Goal: Task Accomplishment & Management: Complete application form

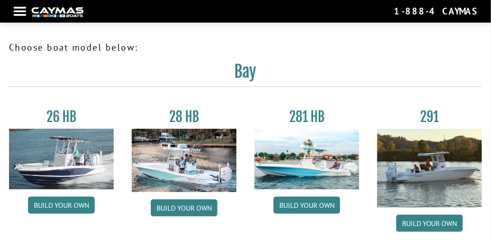
click at [19, 9] on nav "Return to main site Find Dealer Get Brochure Contact Us 1-888-4CAYMAS" at bounding box center [246, 12] width 464 height 14
click at [20, 12] on div at bounding box center [20, 11] width 13 height 2
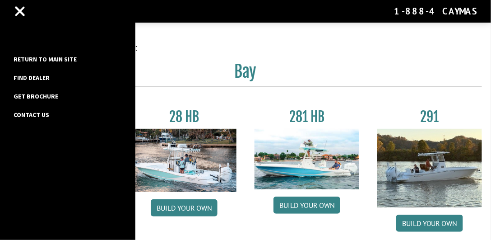
click at [32, 55] on link "Return to main site" at bounding box center [45, 59] width 72 height 12
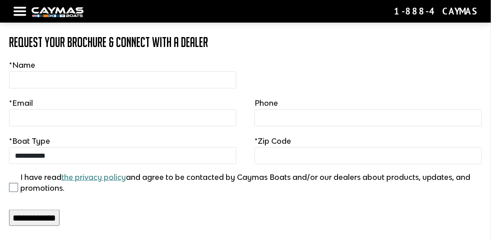
scroll to position [188, 0]
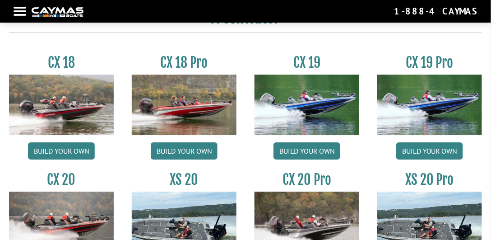
scroll to position [696, 0]
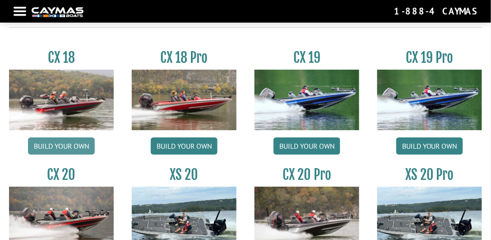
click at [61, 145] on link "Build your own" at bounding box center [61, 145] width 67 height 17
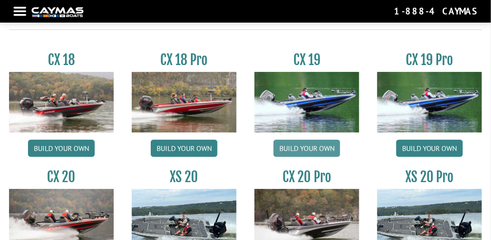
click at [307, 150] on link "Build your own" at bounding box center [306, 147] width 67 height 17
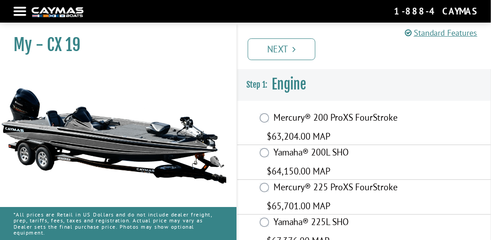
scroll to position [1, 0]
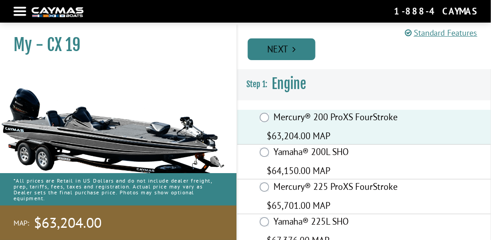
click at [298, 52] on link "Next" at bounding box center [282, 49] width 68 height 22
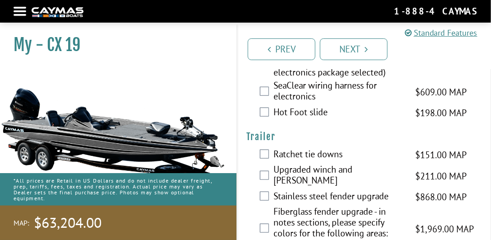
scroll to position [1856, 0]
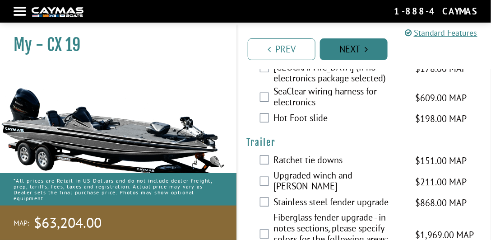
click at [342, 50] on link "Next" at bounding box center [354, 49] width 68 height 22
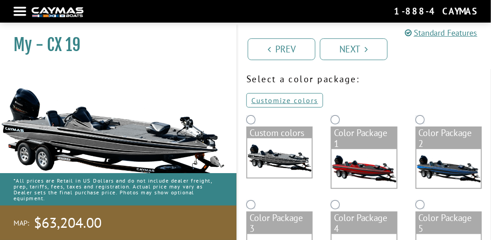
scroll to position [26, 0]
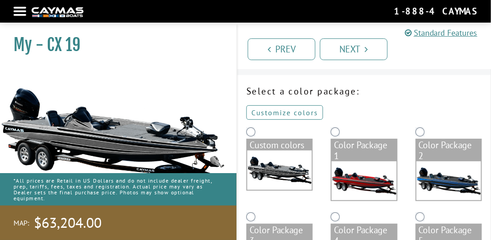
click at [283, 108] on link "Customize colors" at bounding box center [284, 112] width 77 height 14
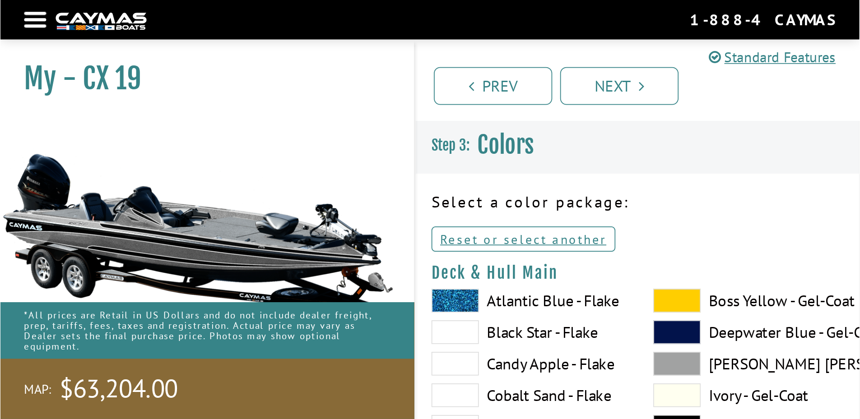
scroll to position [0, 0]
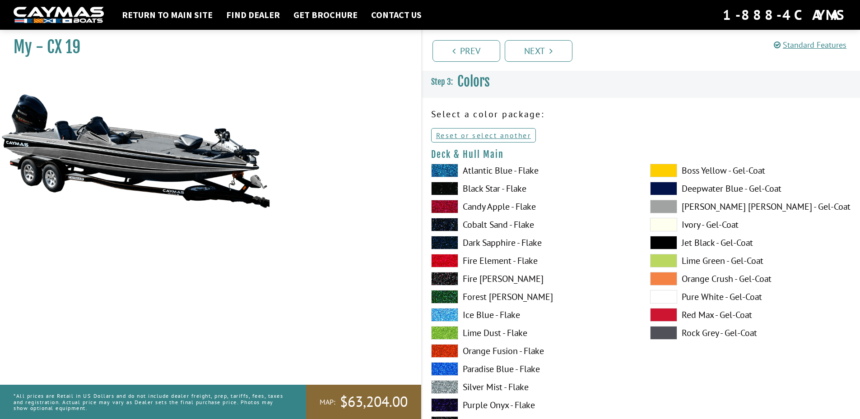
drag, startPoint x: 435, startPoint y: 3, endPoint x: 616, endPoint y: 108, distance: 208.7
click at [490, 108] on p "Select a color package:" at bounding box center [641, 114] width 420 height 14
click at [449, 170] on span at bounding box center [444, 171] width 27 height 14
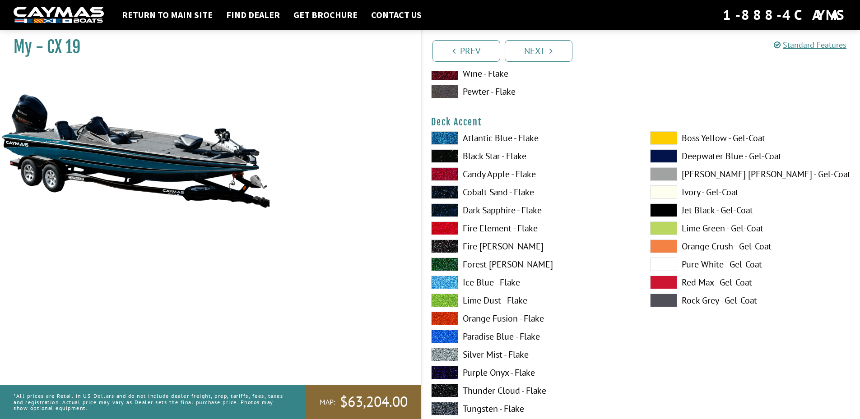
scroll to position [406, 0]
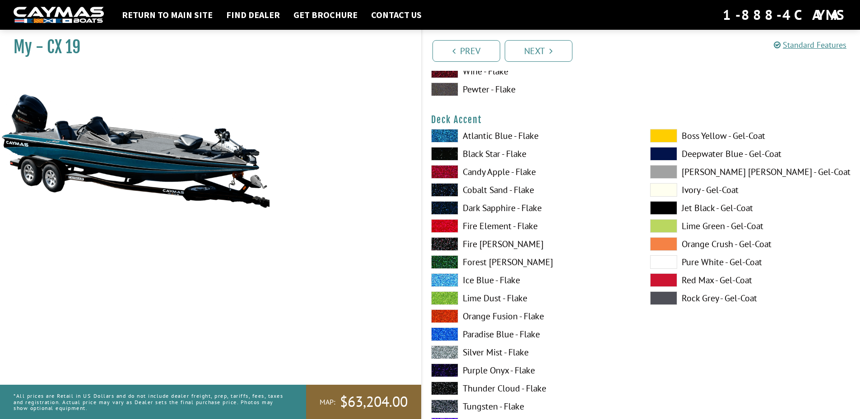
click at [446, 137] on span at bounding box center [444, 136] width 27 height 14
click at [442, 154] on span at bounding box center [444, 154] width 27 height 14
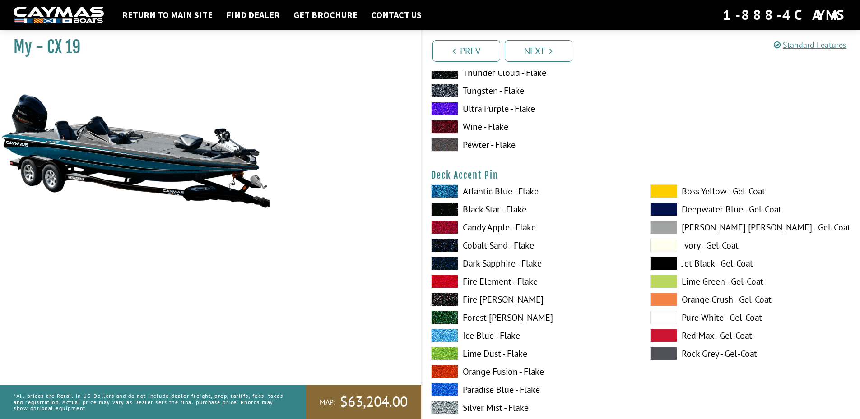
scroll to position [767, 0]
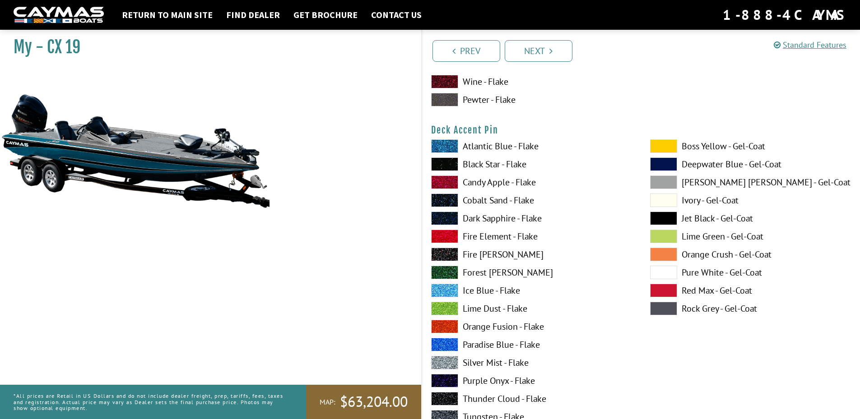
click at [452, 182] on span at bounding box center [444, 183] width 27 height 14
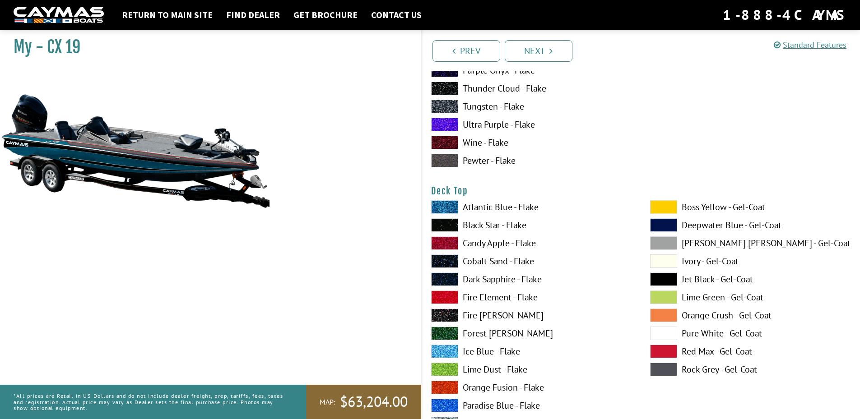
scroll to position [1083, 0]
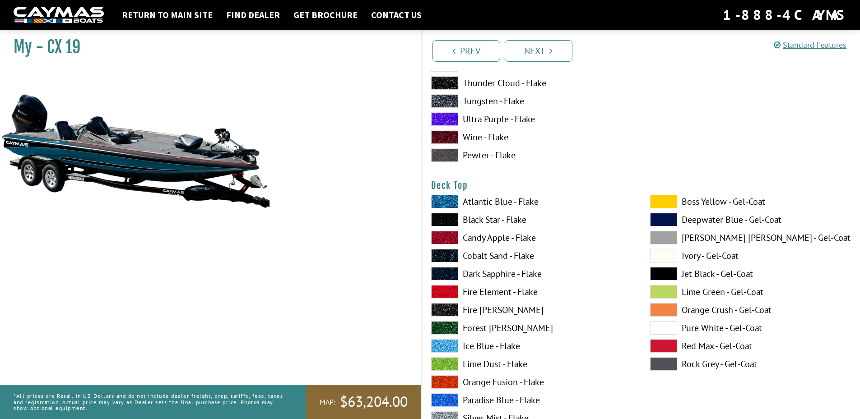
click at [446, 239] on span at bounding box center [444, 256] width 27 height 14
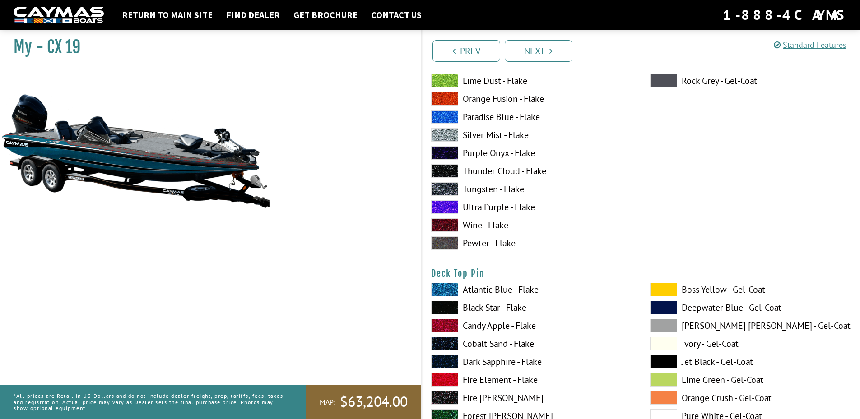
scroll to position [1399, 0]
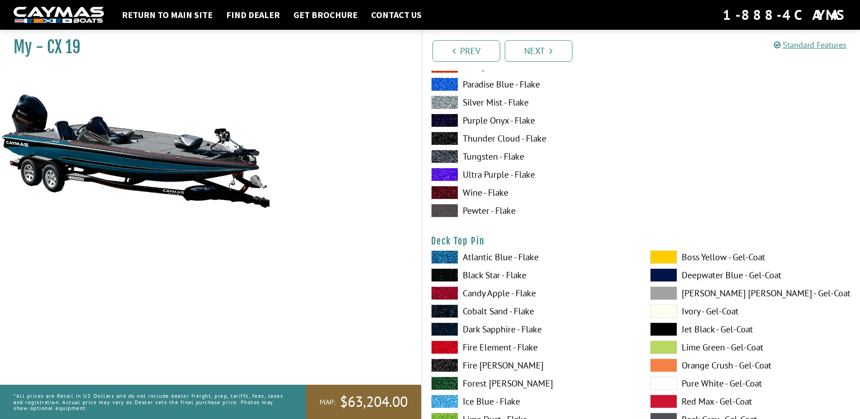
click at [445, 239] on span at bounding box center [444, 312] width 27 height 14
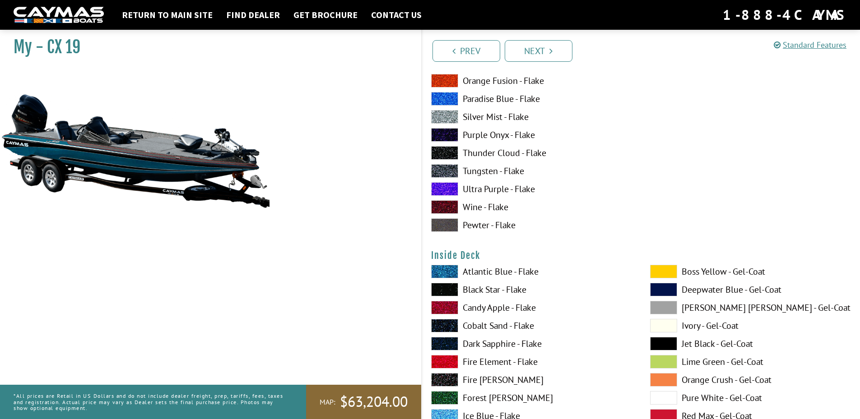
scroll to position [1760, 0]
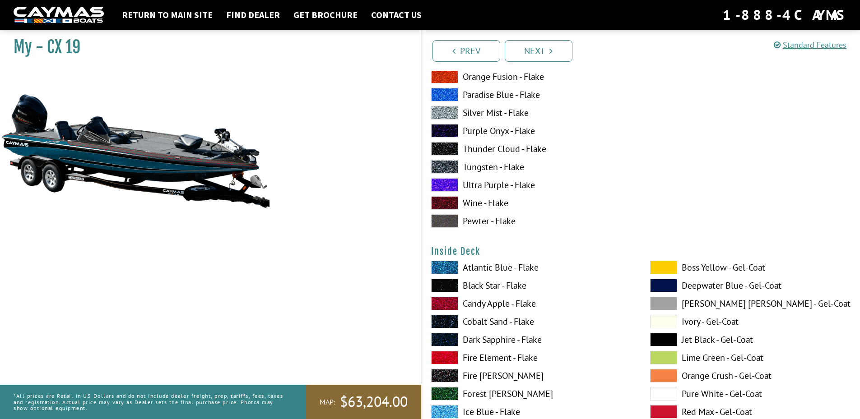
click at [447, 239] on span at bounding box center [444, 358] width 27 height 14
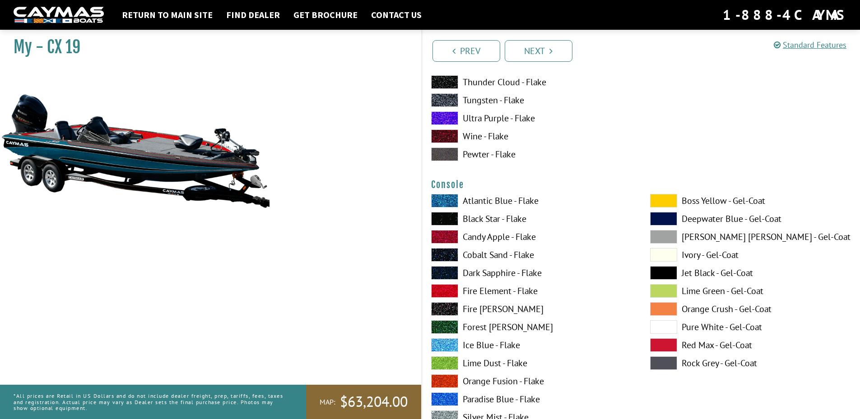
scroll to position [2301, 0]
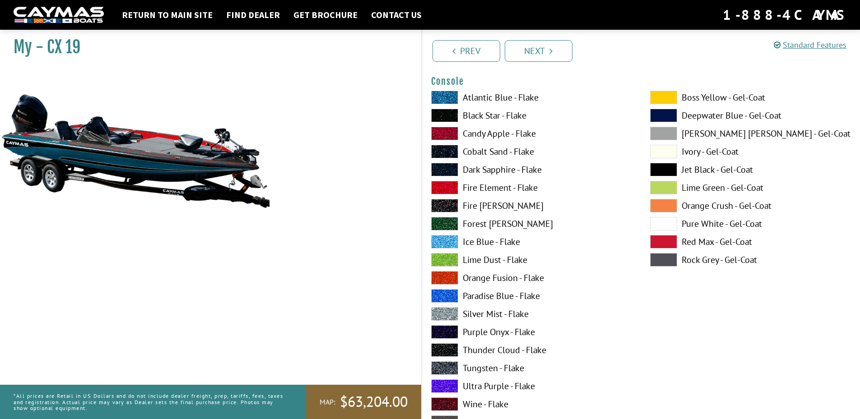
click at [450, 239] on span at bounding box center [444, 260] width 27 height 14
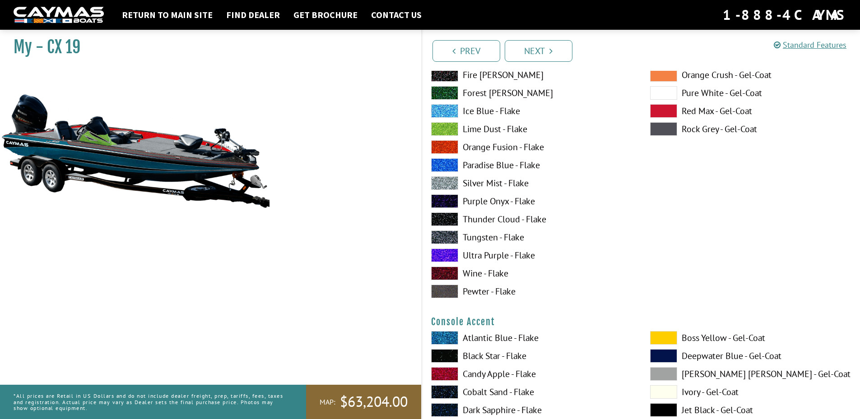
scroll to position [2572, 0]
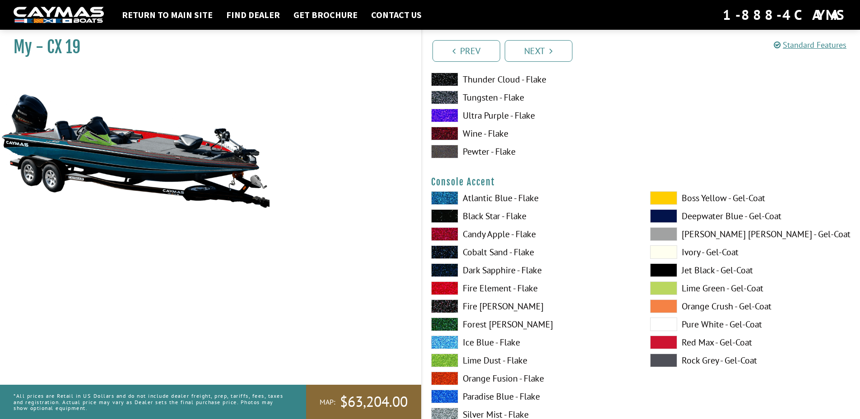
click at [490, 239] on span at bounding box center [663, 307] width 27 height 14
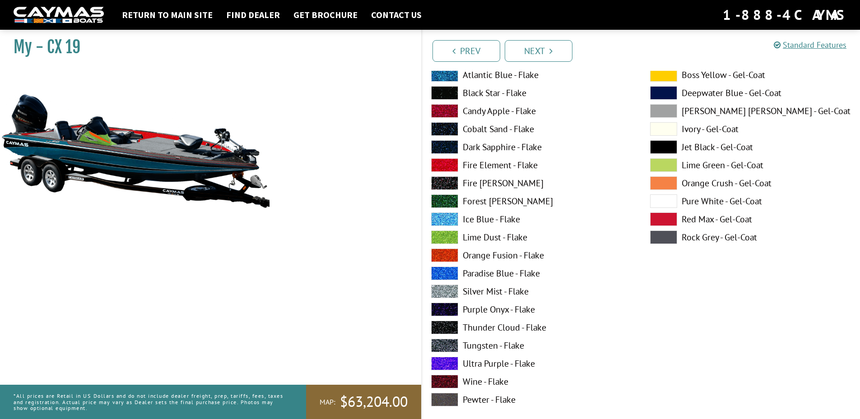
scroll to position [3068, 0]
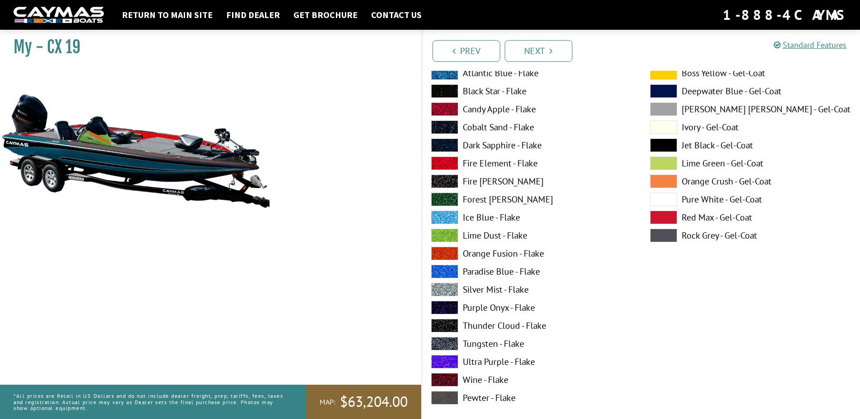
click at [490, 214] on span at bounding box center [663, 218] width 27 height 14
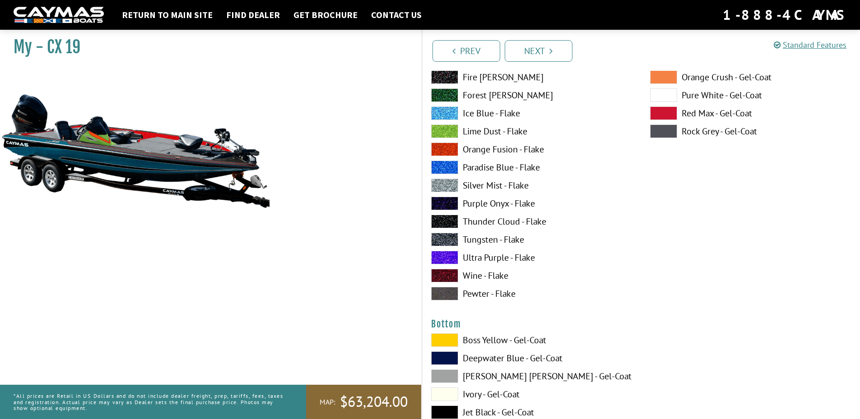
scroll to position [3294, 0]
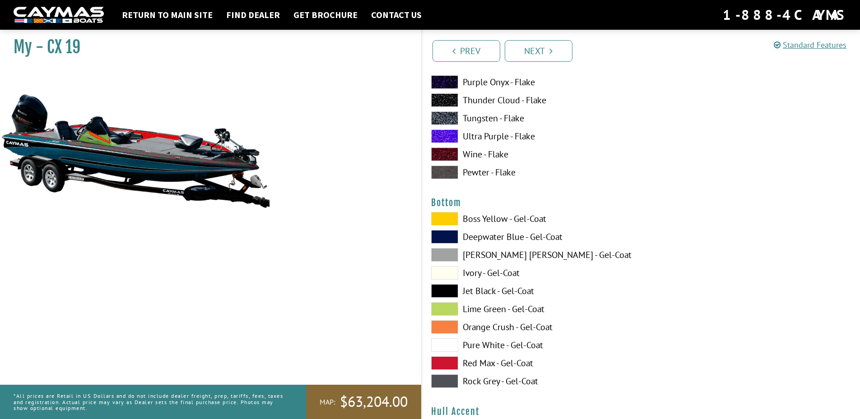
click at [446, 212] on span at bounding box center [444, 219] width 27 height 14
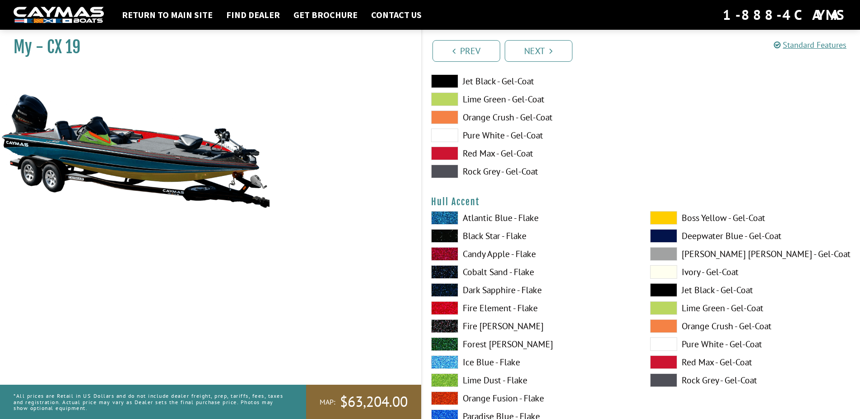
scroll to position [3565, 0]
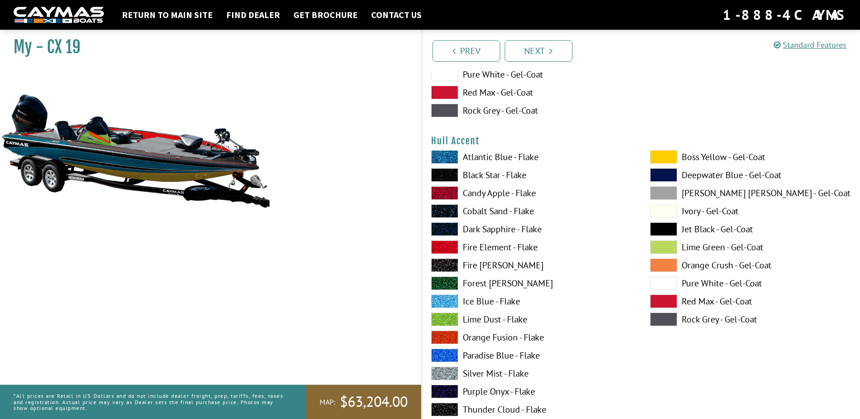
click at [449, 239] on span at bounding box center [444, 356] width 27 height 14
click at [490, 239] on span at bounding box center [663, 248] width 27 height 14
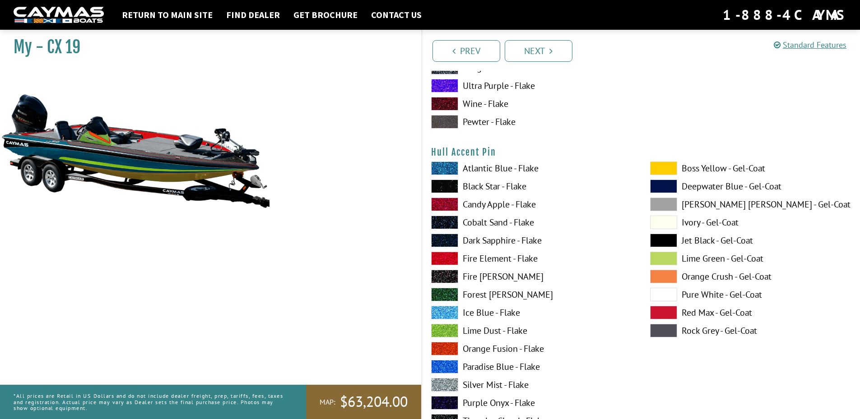
scroll to position [3926, 0]
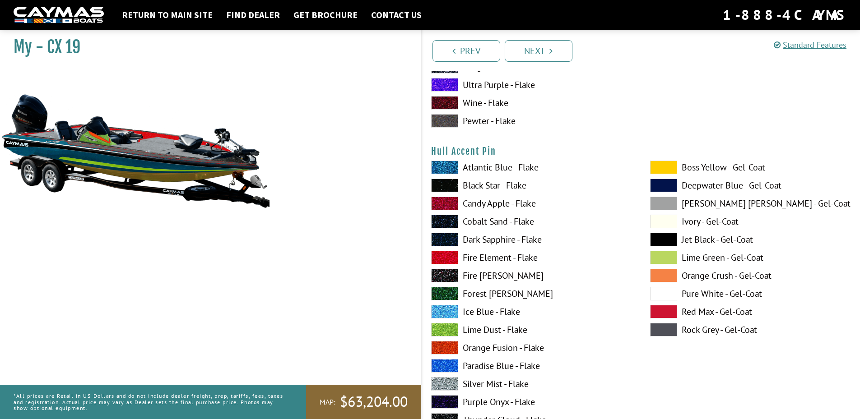
click at [446, 239] on span at bounding box center [444, 258] width 27 height 14
click at [490, 218] on span at bounding box center [663, 222] width 27 height 14
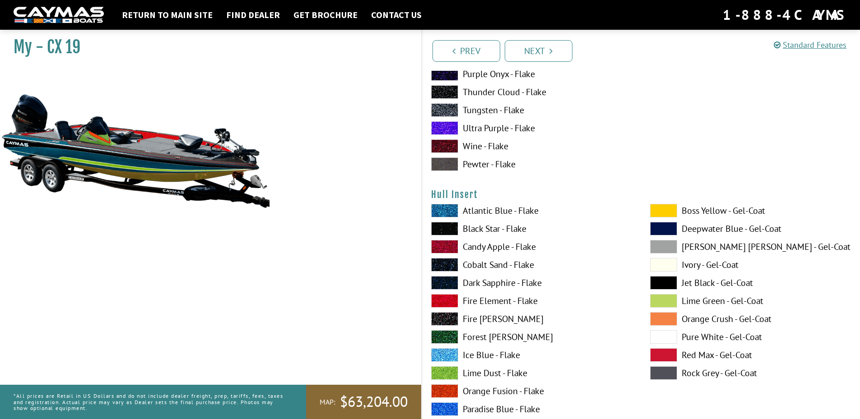
scroll to position [4332, 0]
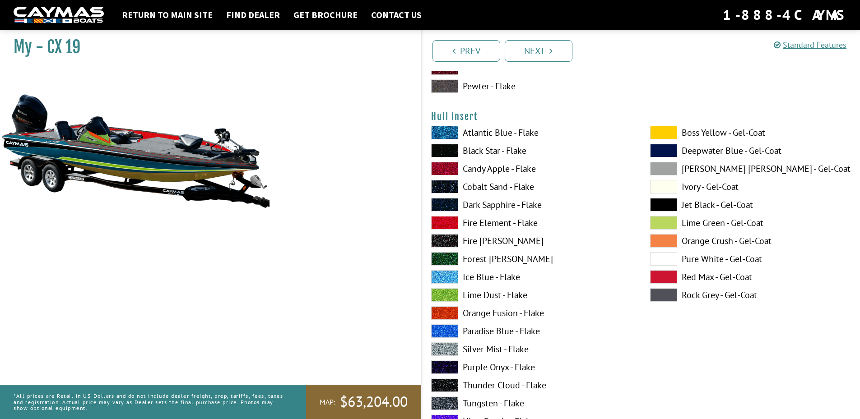
click at [490, 133] on span at bounding box center [663, 133] width 27 height 14
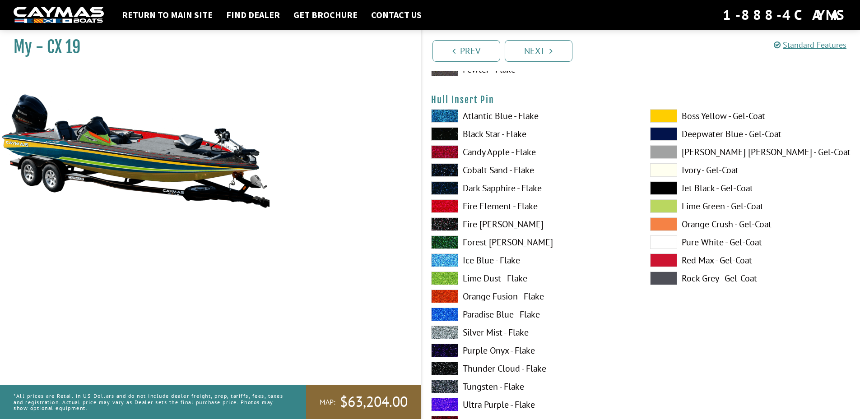
scroll to position [4738, 0]
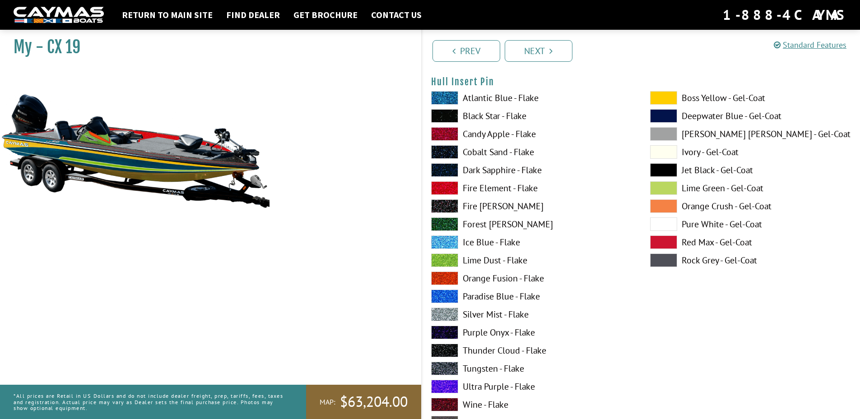
click at [437, 238] on span at bounding box center [444, 243] width 27 height 14
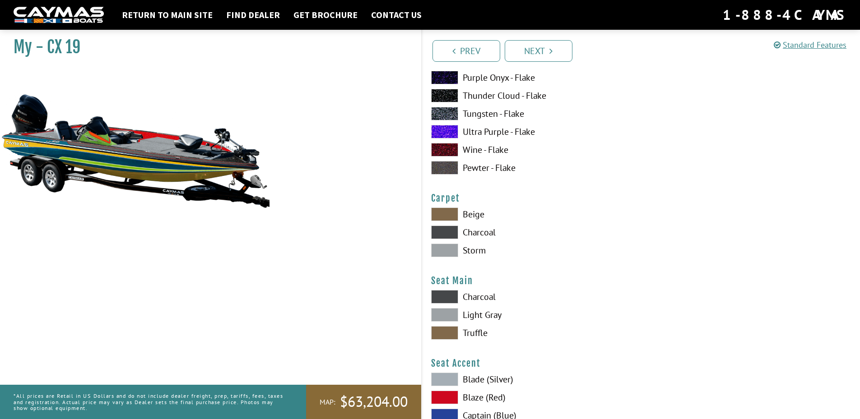
scroll to position [5009, 0]
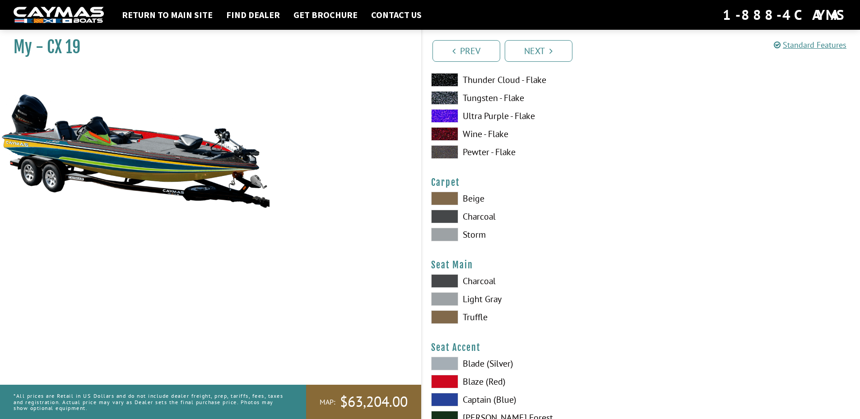
click at [445, 199] on span at bounding box center [444, 199] width 27 height 14
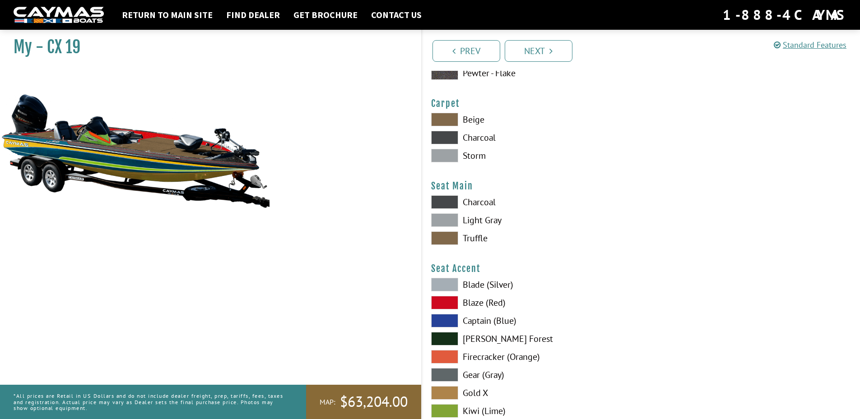
scroll to position [5099, 0]
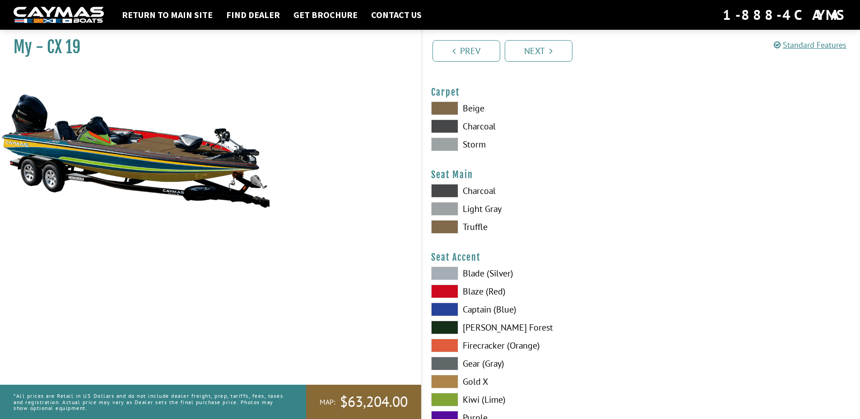
click at [448, 205] on span at bounding box center [444, 209] width 27 height 14
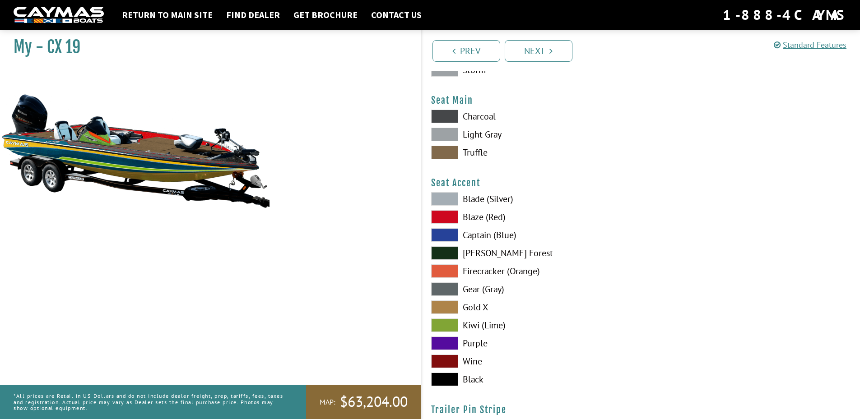
scroll to position [5234, 0]
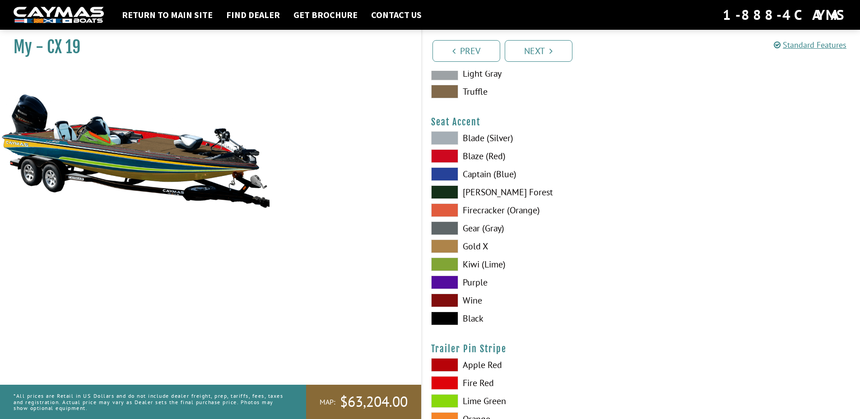
click at [448, 239] on span at bounding box center [444, 265] width 27 height 14
click at [450, 190] on span at bounding box center [444, 192] width 27 height 14
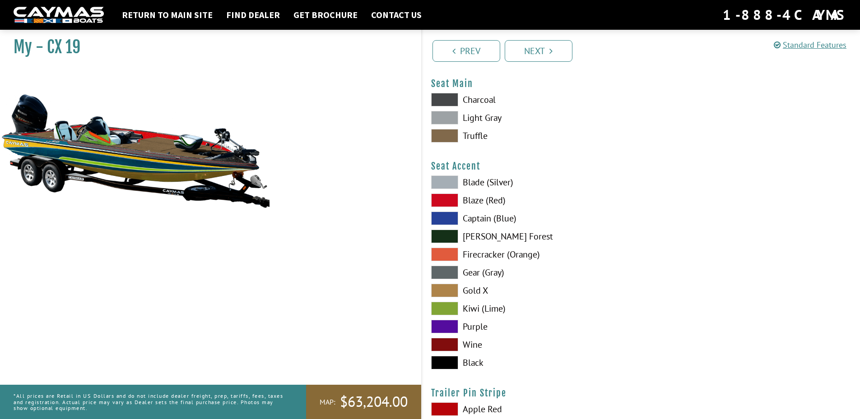
scroll to position [5189, 0]
click at [449, 200] on span at bounding box center [444, 201] width 27 height 14
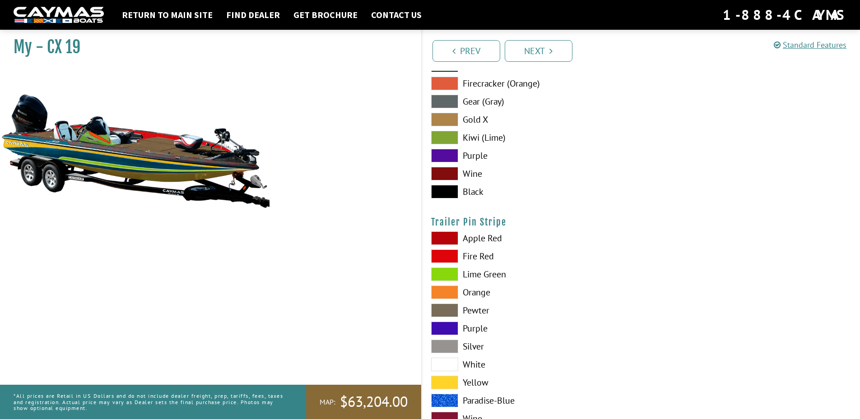
scroll to position [5370, 0]
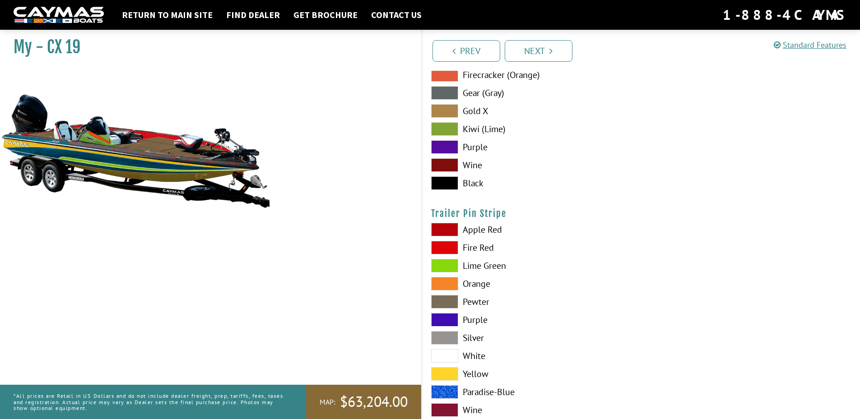
click at [446, 239] on span at bounding box center [444, 266] width 27 height 14
click at [448, 239] on span at bounding box center [444, 320] width 27 height 14
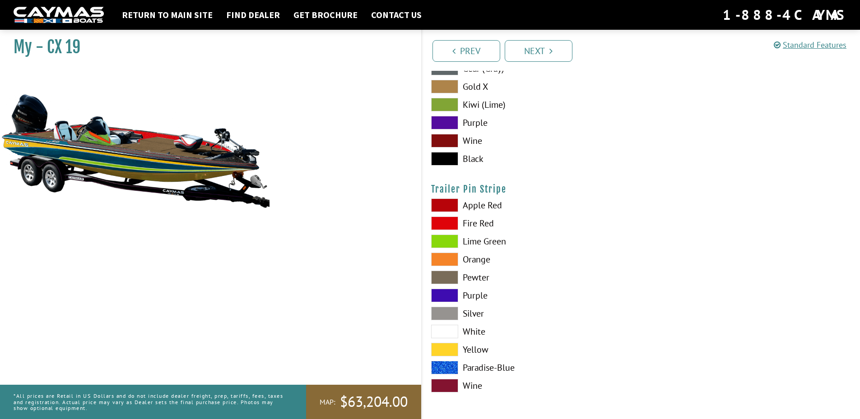
click at [446, 239] on span at bounding box center [444, 350] width 27 height 14
click at [447, 239] on span at bounding box center [444, 368] width 27 height 14
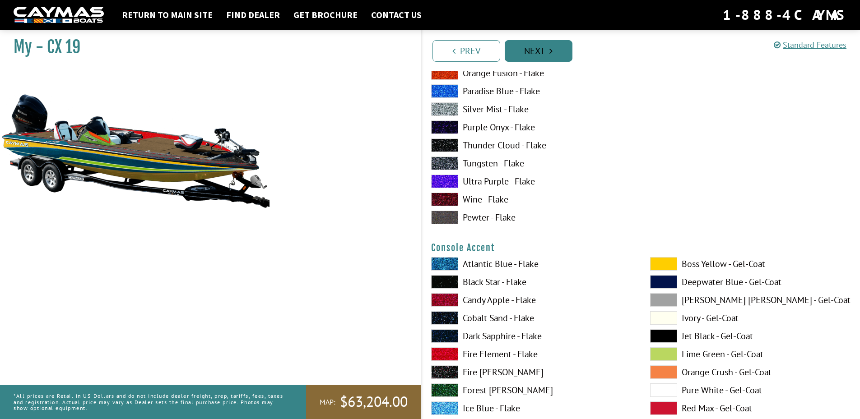
click at [490, 46] on link "Next" at bounding box center [538, 51] width 68 height 22
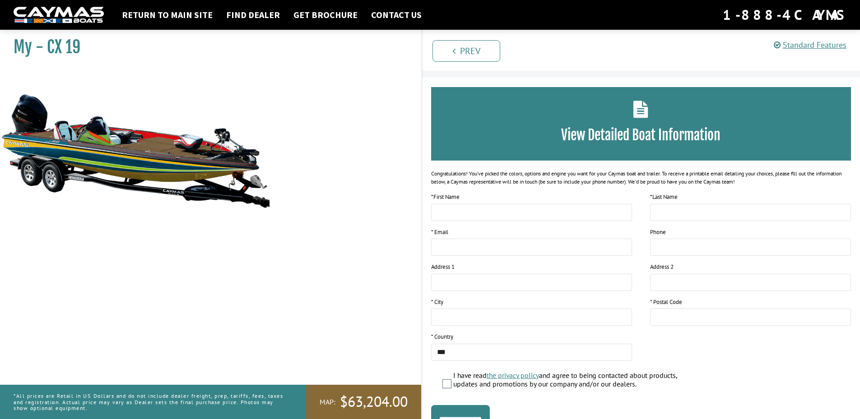
scroll to position [0, 0]
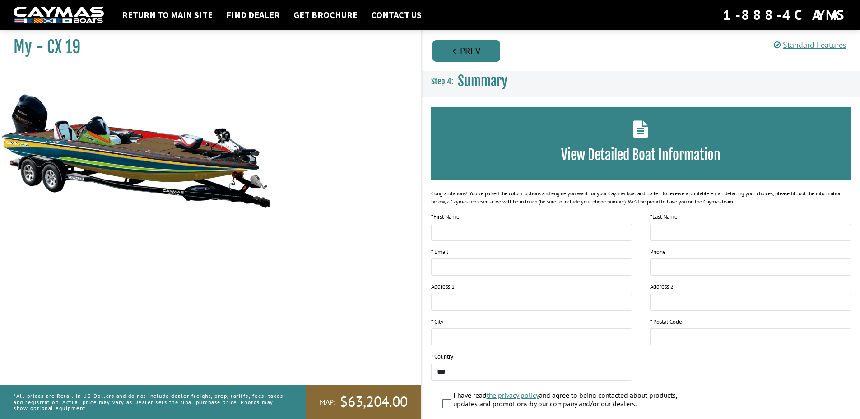
click at [475, 51] on link "Prev" at bounding box center [466, 51] width 68 height 22
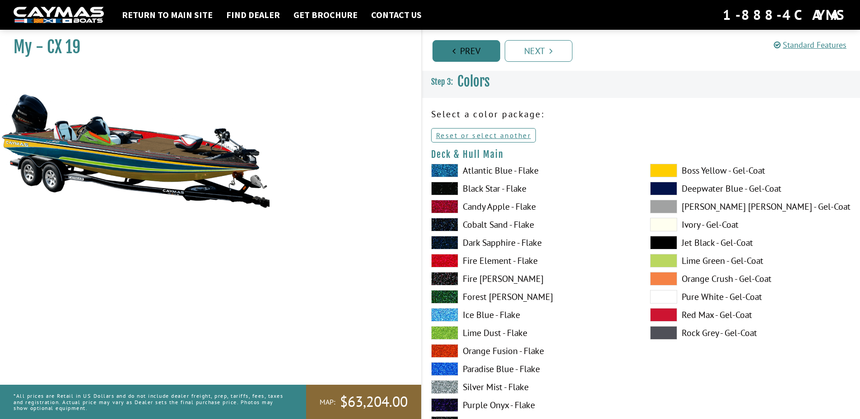
click at [474, 51] on link "Prev" at bounding box center [466, 51] width 68 height 22
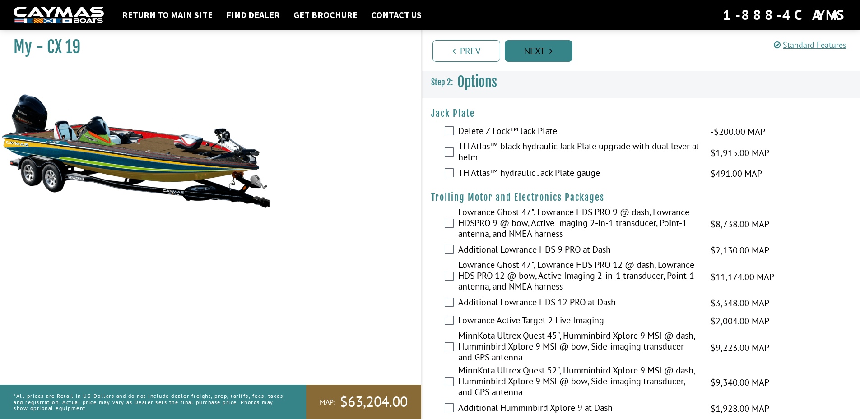
click at [490, 52] on link "Next" at bounding box center [538, 51] width 68 height 22
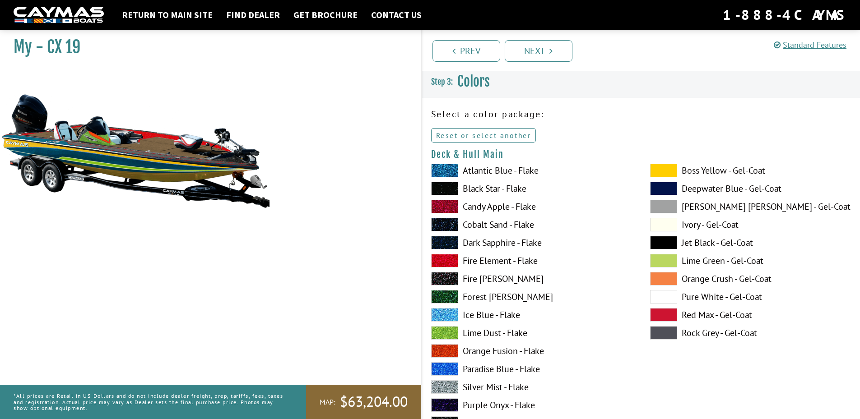
click at [468, 135] on link "Reset or select another" at bounding box center [483, 135] width 105 height 14
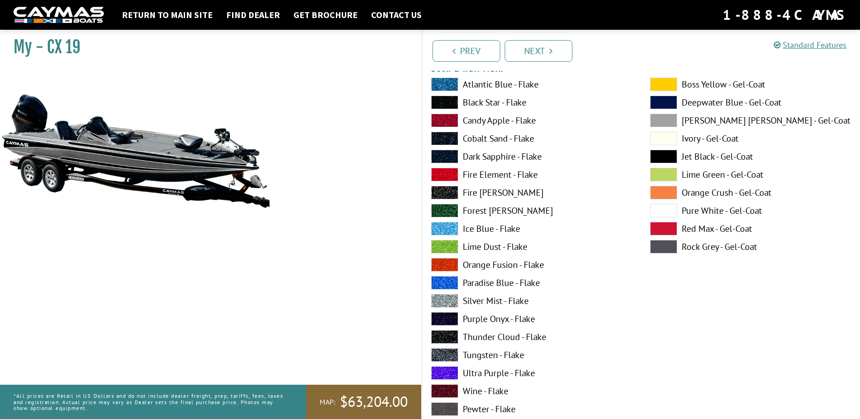
scroll to position [90, 0]
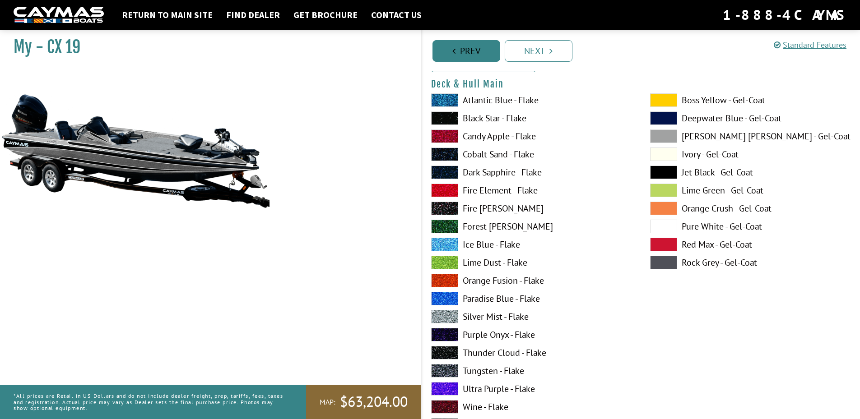
click at [457, 46] on link "Prev" at bounding box center [466, 51] width 68 height 22
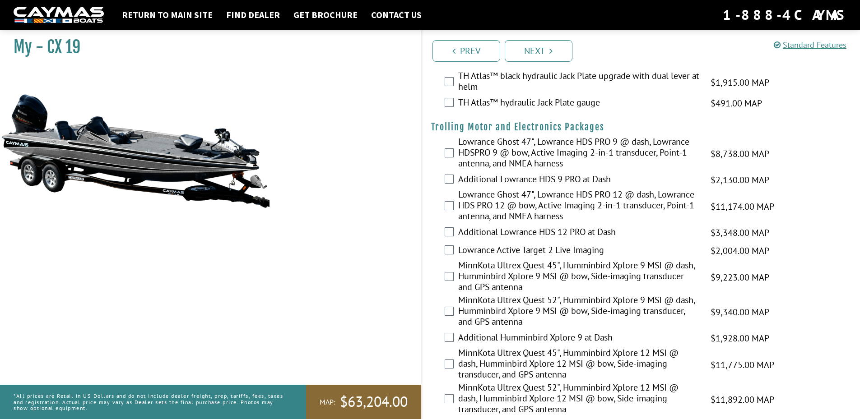
scroll to position [0, 0]
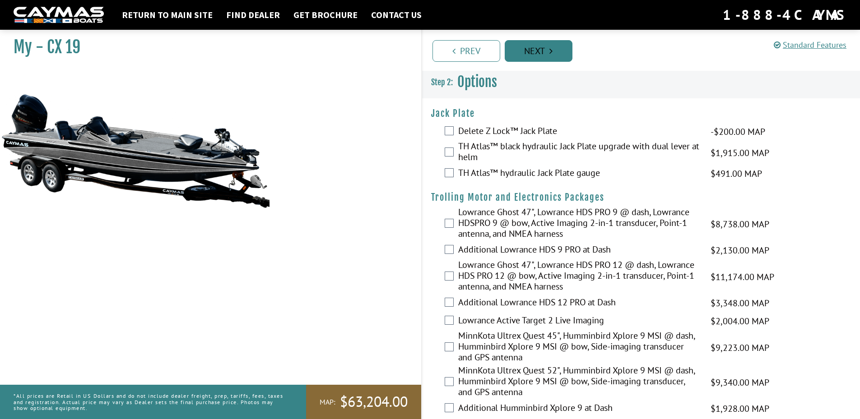
click at [490, 49] on link "Next" at bounding box center [538, 51] width 68 height 22
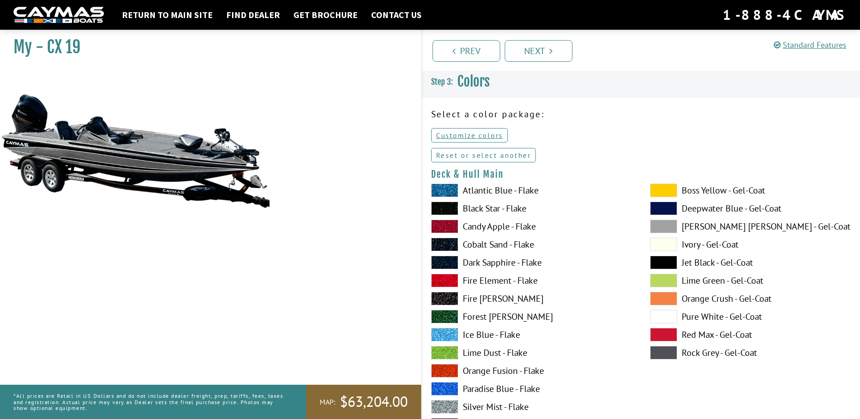
click at [468, 154] on link "Reset or select another" at bounding box center [483, 155] width 105 height 14
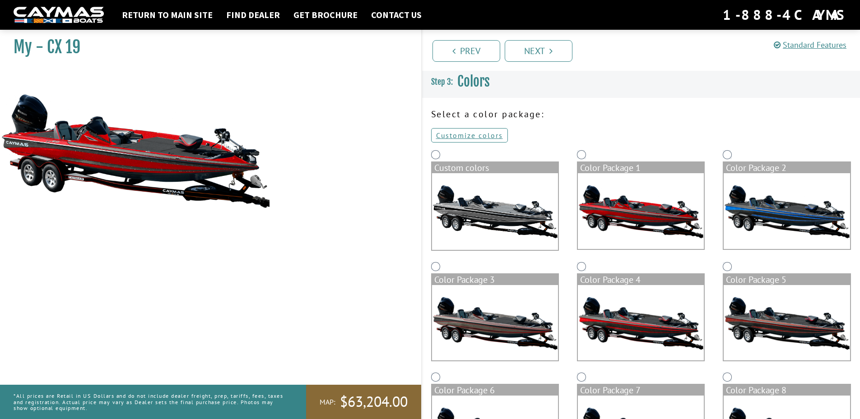
click at [490, 200] on img at bounding box center [641, 211] width 126 height 76
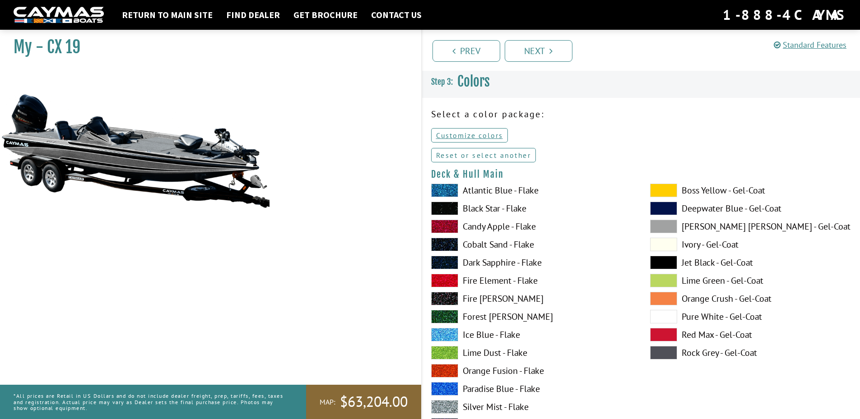
click at [455, 157] on link "Reset or select another" at bounding box center [483, 155] width 105 height 14
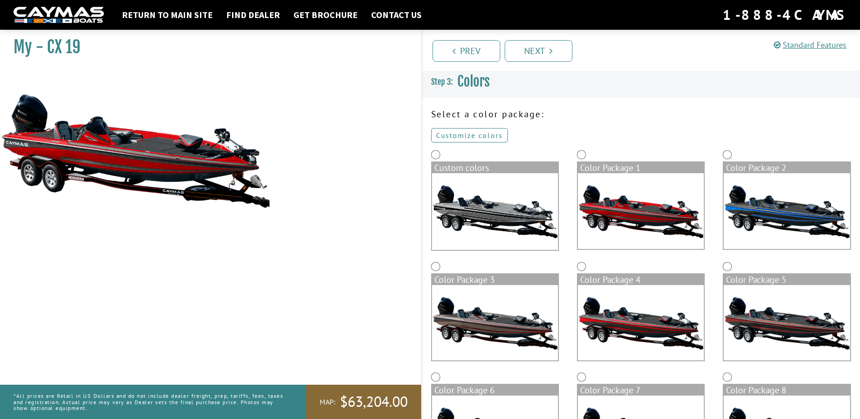
click at [471, 130] on link "Customize colors" at bounding box center [469, 135] width 77 height 14
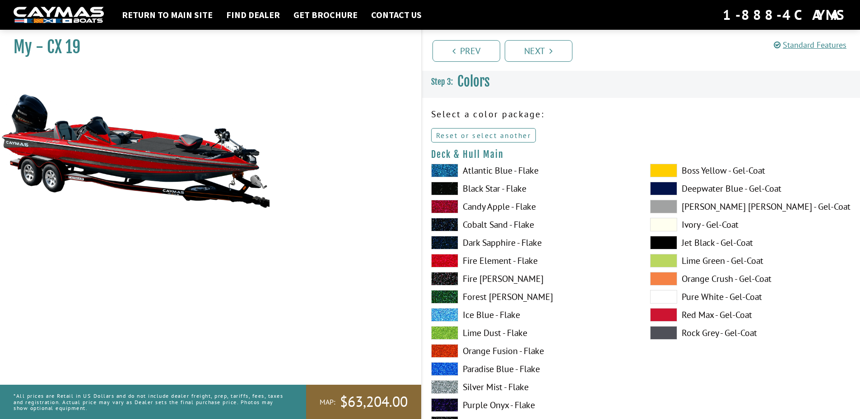
click at [473, 131] on link "Reset or select another" at bounding box center [483, 135] width 105 height 14
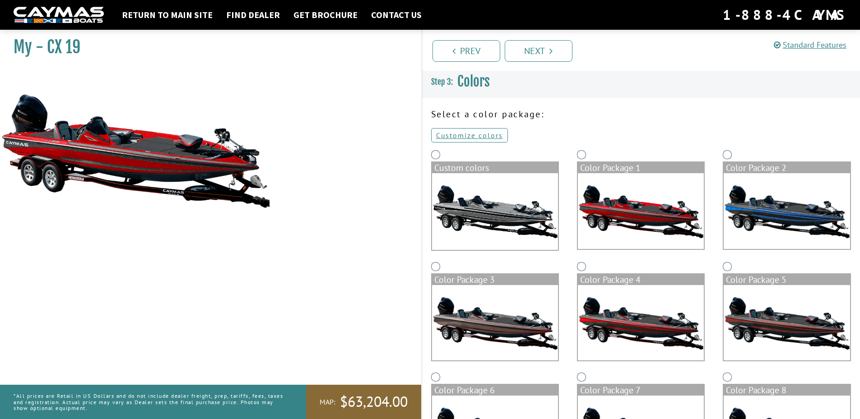
click at [490, 208] on img at bounding box center [641, 211] width 126 height 76
click at [473, 137] on link "Customize colors" at bounding box center [469, 135] width 77 height 14
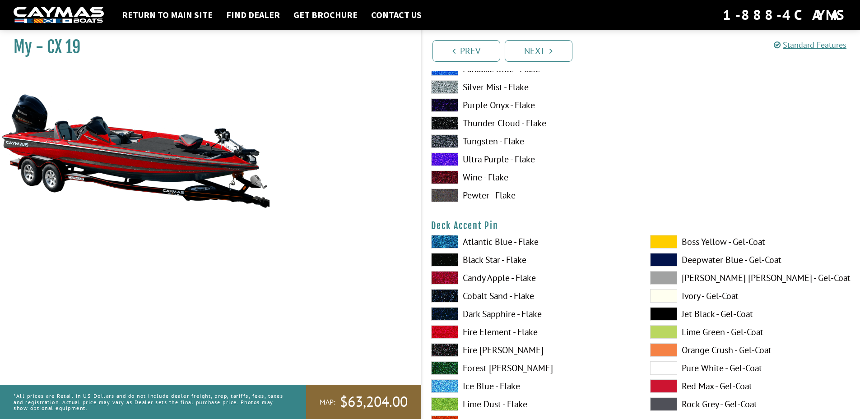
scroll to position [722, 0]
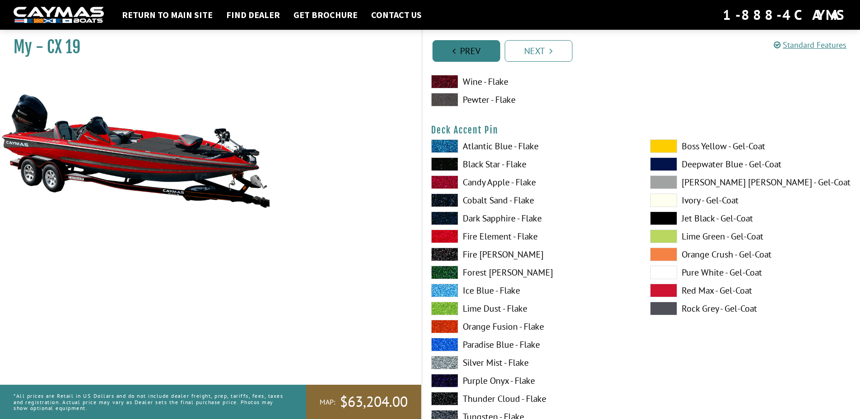
click at [482, 46] on link "Prev" at bounding box center [466, 51] width 68 height 22
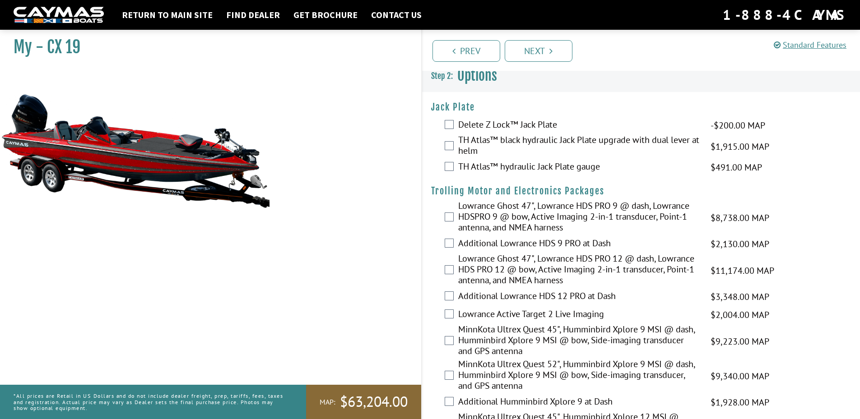
scroll to position [0, 0]
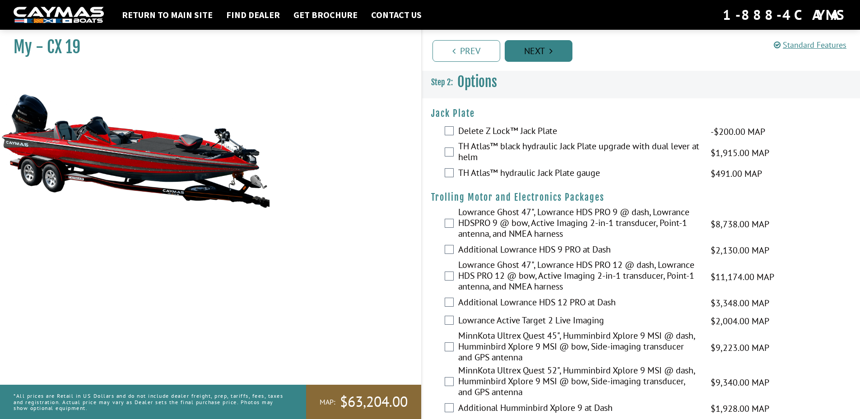
click at [490, 54] on link "Next" at bounding box center [538, 51] width 68 height 22
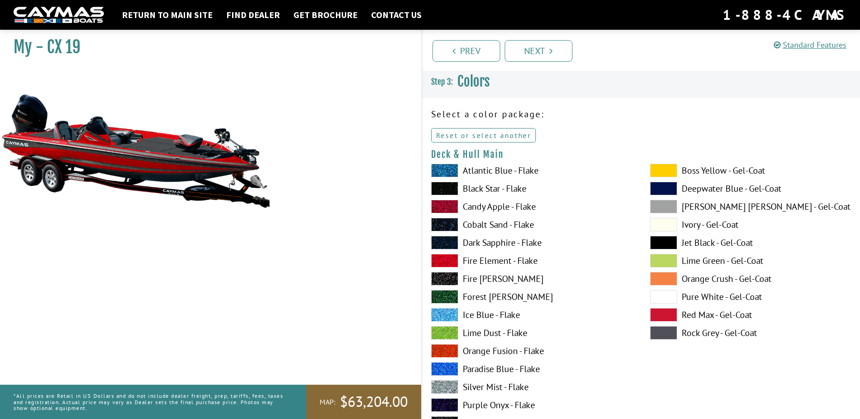
click at [473, 133] on link "Reset or select another" at bounding box center [483, 135] width 105 height 14
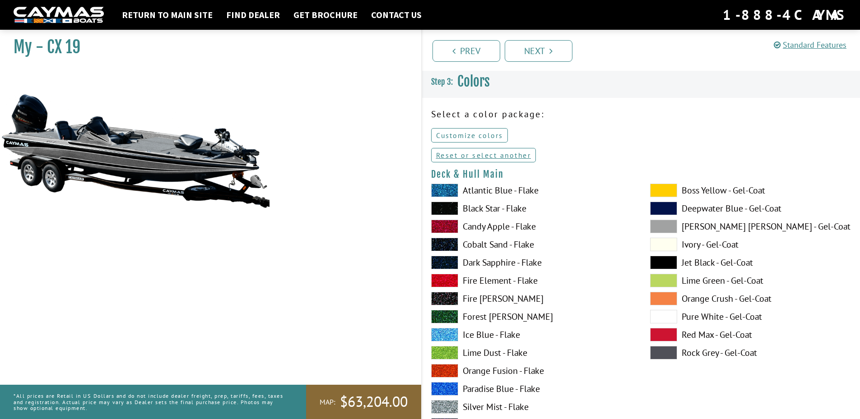
click at [469, 133] on link "Customize colors" at bounding box center [469, 135] width 77 height 14
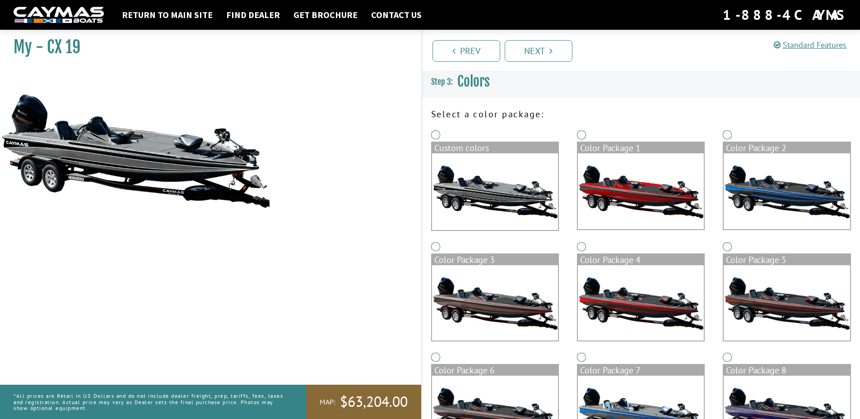
click at [472, 152] on div "Custom colors" at bounding box center [495, 148] width 126 height 11
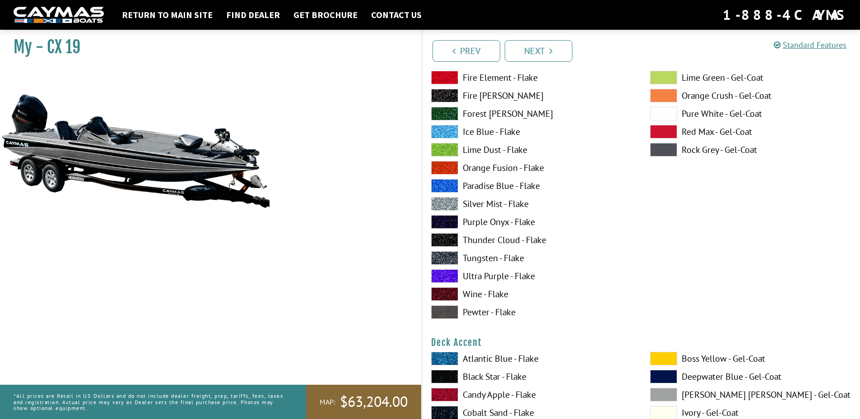
scroll to position [135, 0]
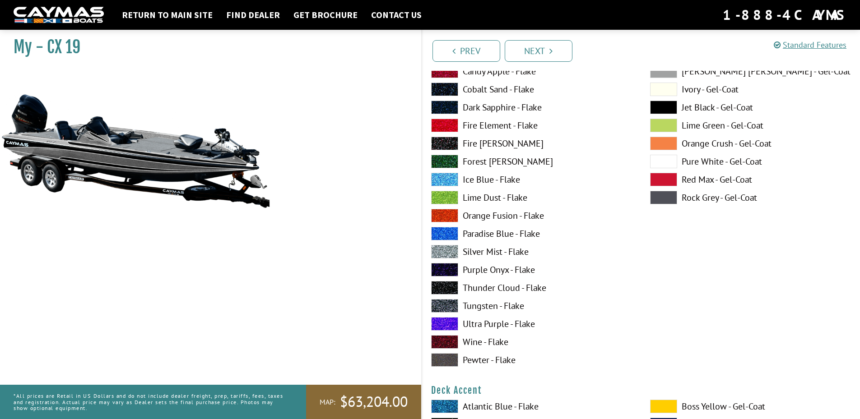
click at [490, 214] on label "Orange Fusion - Flake" at bounding box center [531, 216] width 201 height 14
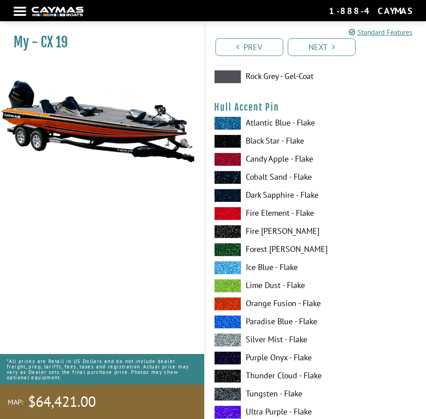
scroll to position [5731, 0]
